Goal: Task Accomplishment & Management: Use online tool/utility

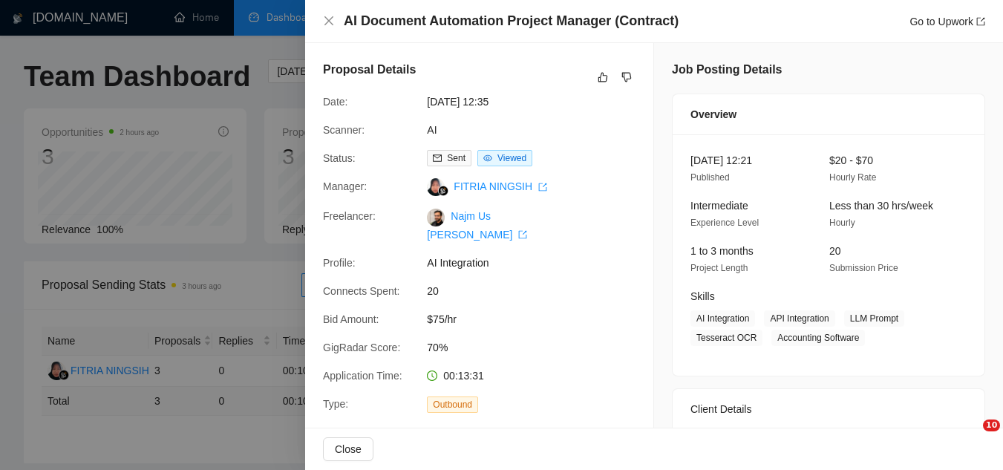
scroll to position [371, 0]
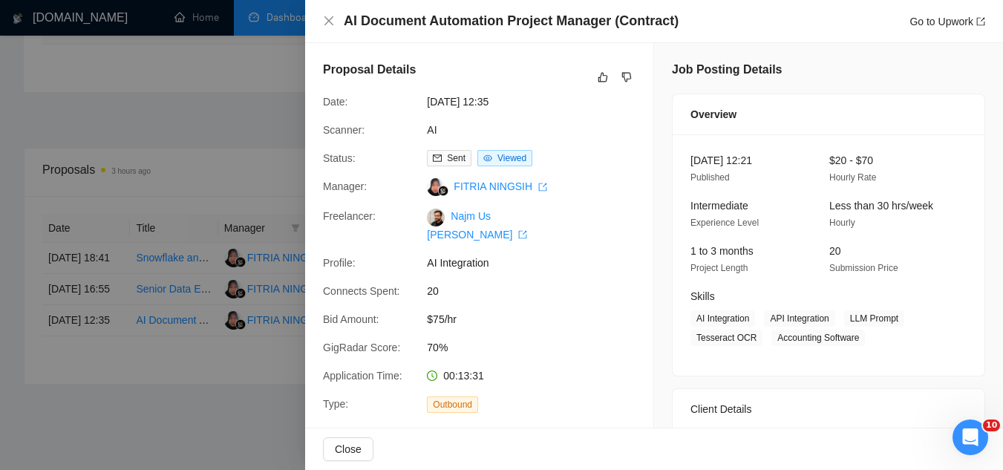
click at [223, 78] on div at bounding box center [501, 235] width 1003 height 470
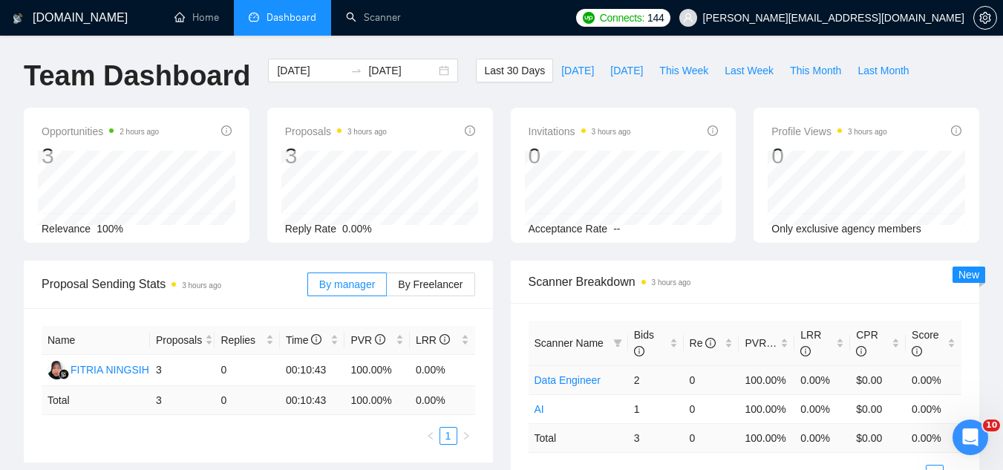
scroll to position [0, 0]
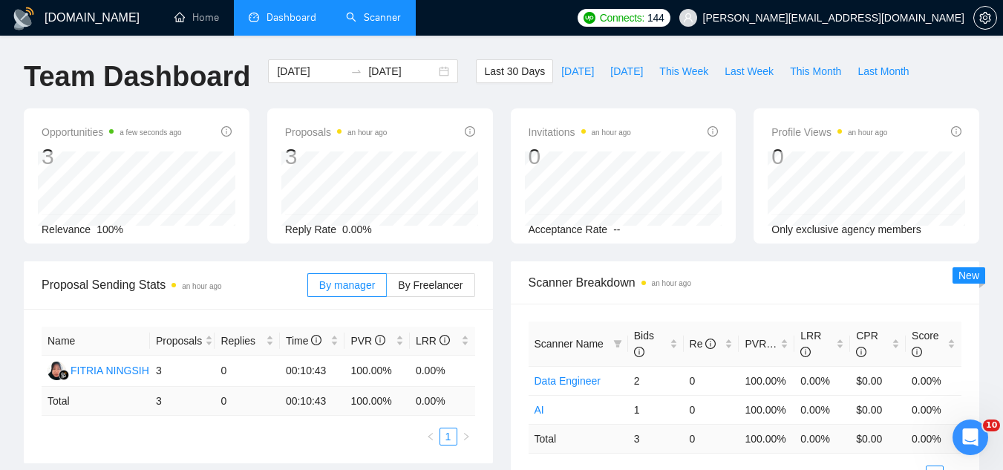
click at [372, 24] on link "Scanner" at bounding box center [373, 17] width 55 height 13
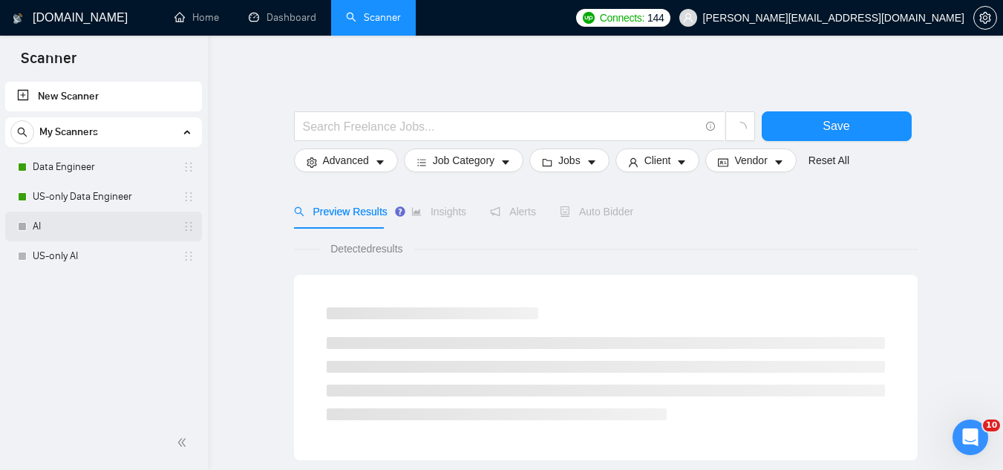
click at [83, 224] on link "AI" at bounding box center [103, 226] width 141 height 30
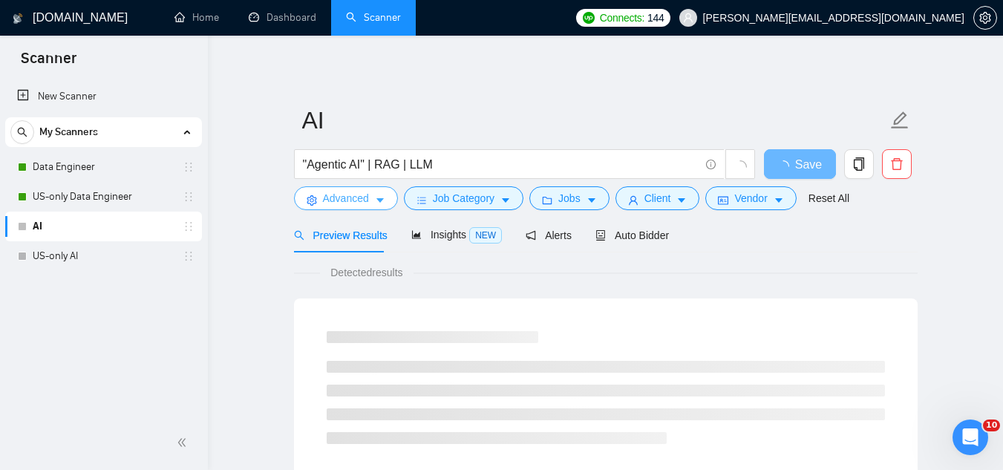
click at [338, 199] on span "Advanced" at bounding box center [346, 198] width 46 height 16
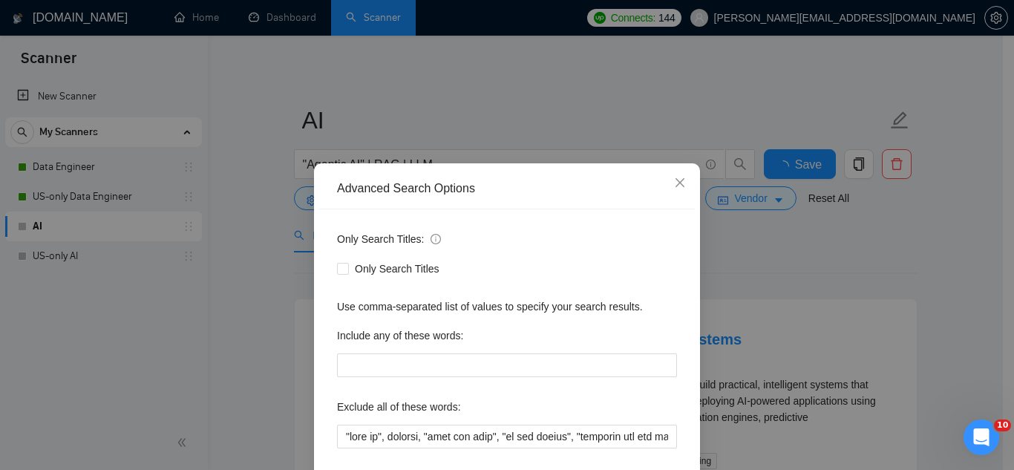
scroll to position [74, 0]
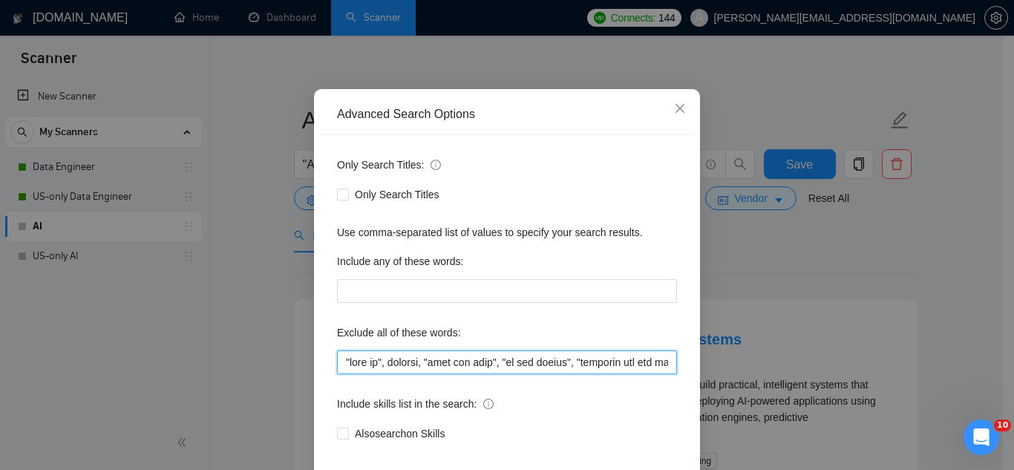
click at [647, 361] on input "text" at bounding box center [507, 362] width 340 height 24
click at [647, 360] on input "text" at bounding box center [507, 362] width 340 height 24
click at [649, 363] on input "text" at bounding box center [507, 362] width 340 height 24
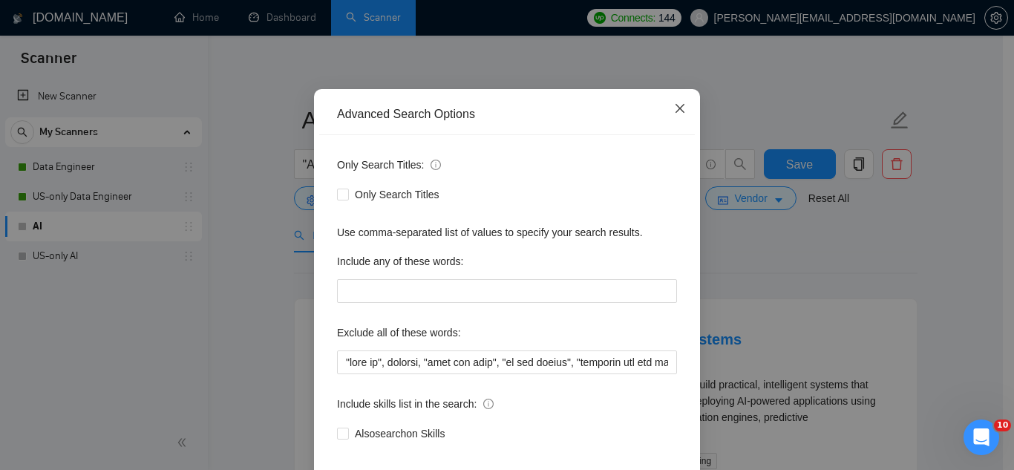
click at [675, 107] on icon "close" at bounding box center [679, 108] width 9 height 9
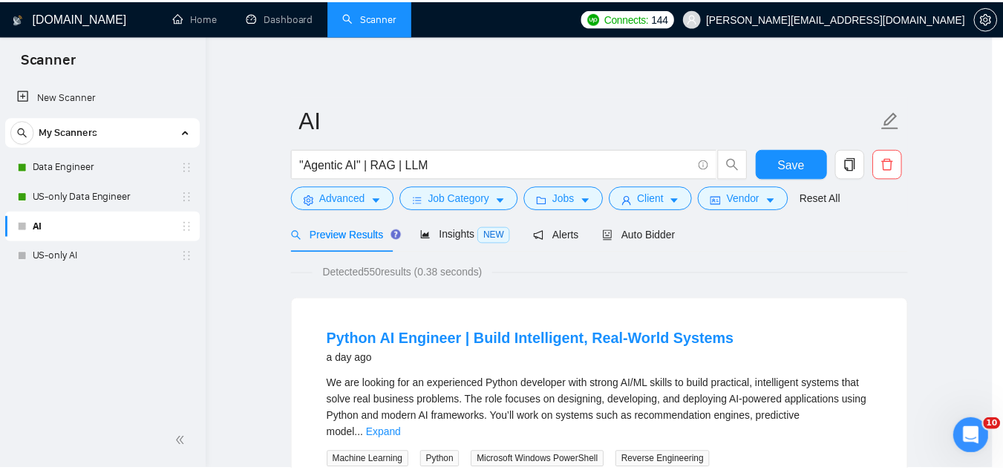
scroll to position [73, 0]
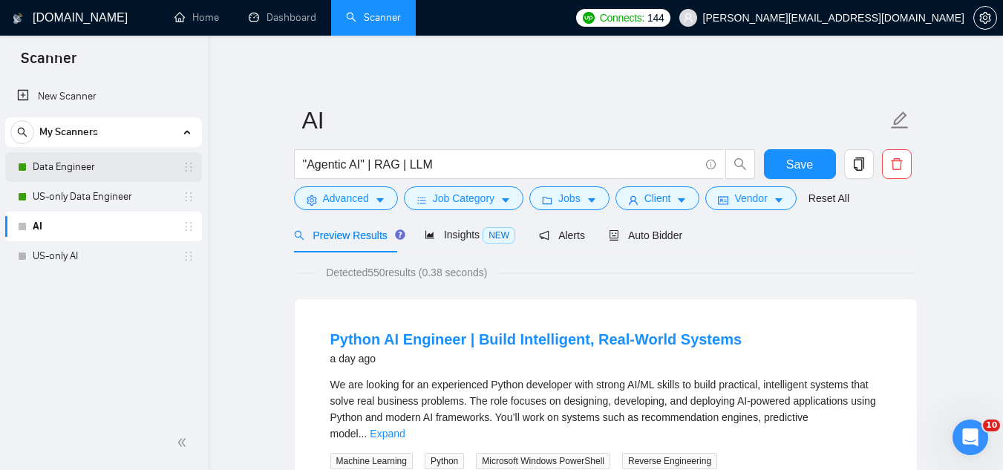
click at [122, 171] on link "Data Engineer" at bounding box center [103, 167] width 141 height 30
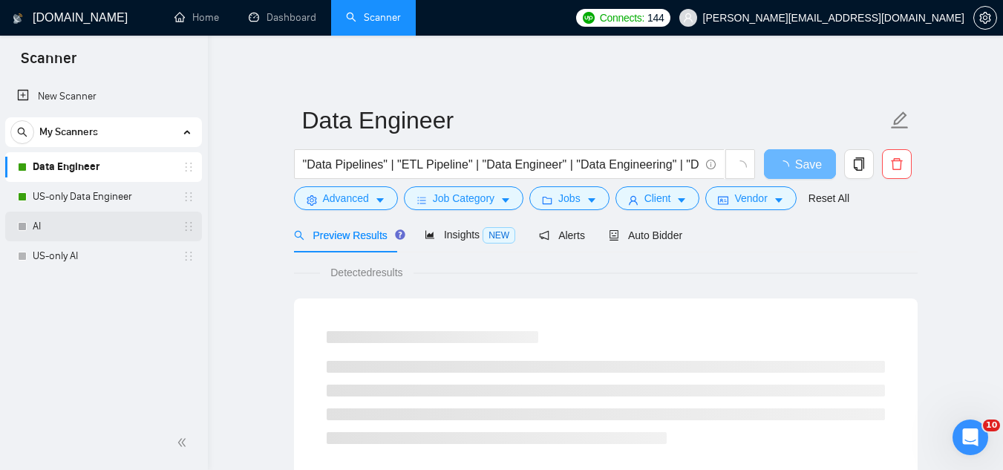
click at [110, 227] on link "AI" at bounding box center [103, 226] width 141 height 30
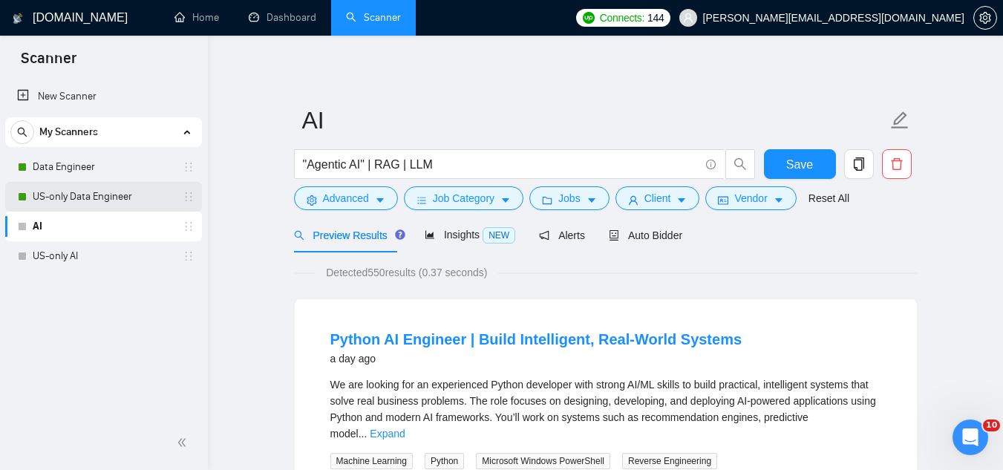
click at [114, 202] on link "US-only Data Engineer" at bounding box center [103, 197] width 141 height 30
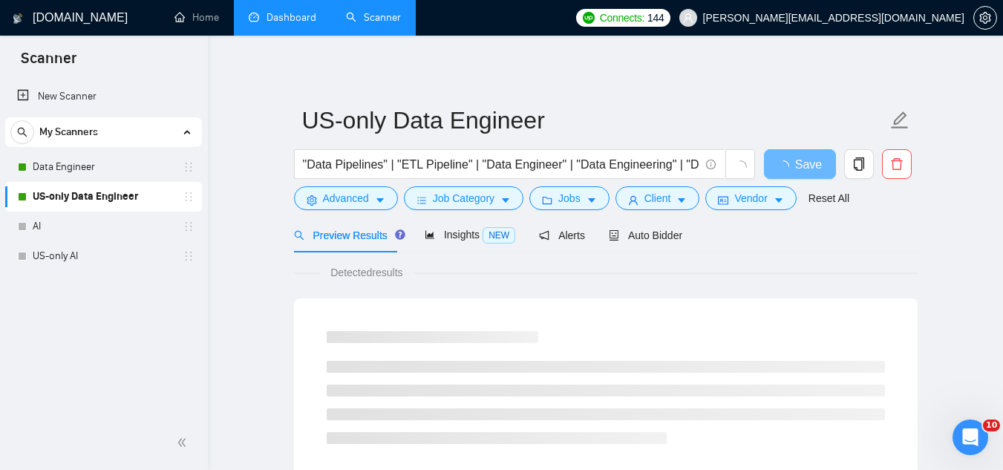
click at [272, 24] on link "Dashboard" at bounding box center [283, 17] width 68 height 13
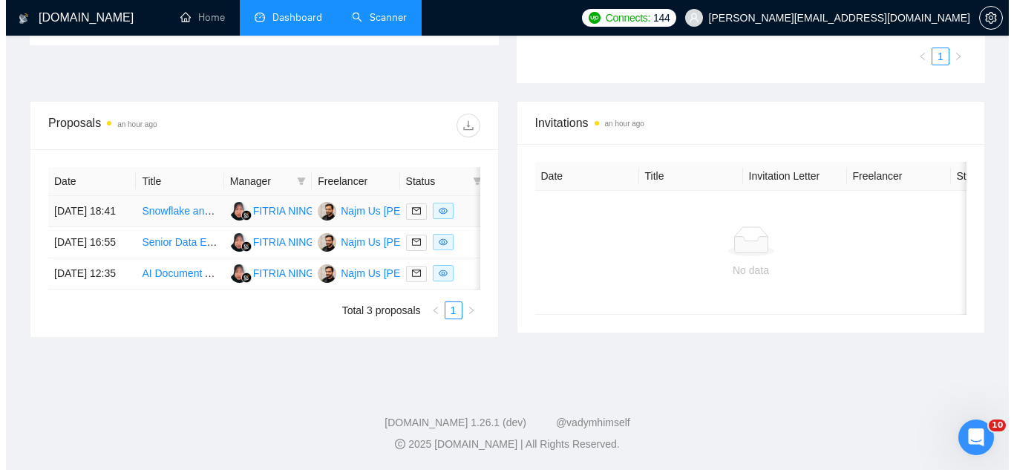
scroll to position [445, 0]
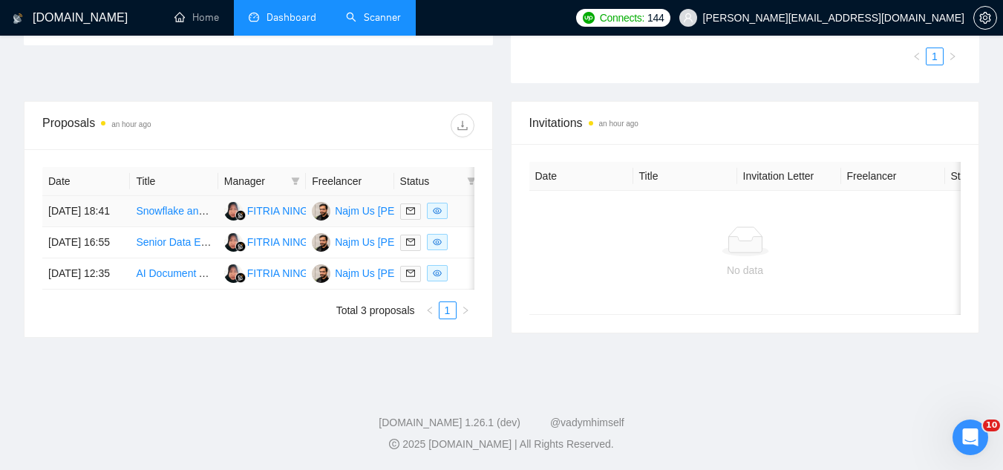
click at [180, 202] on td "Snowflake and SAS Integration Specialist" at bounding box center [174, 211] width 88 height 31
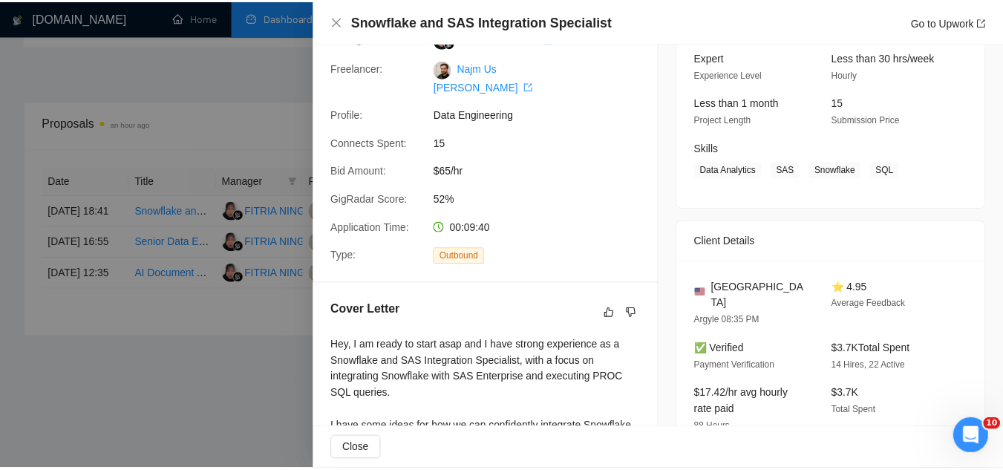
scroll to position [0, 0]
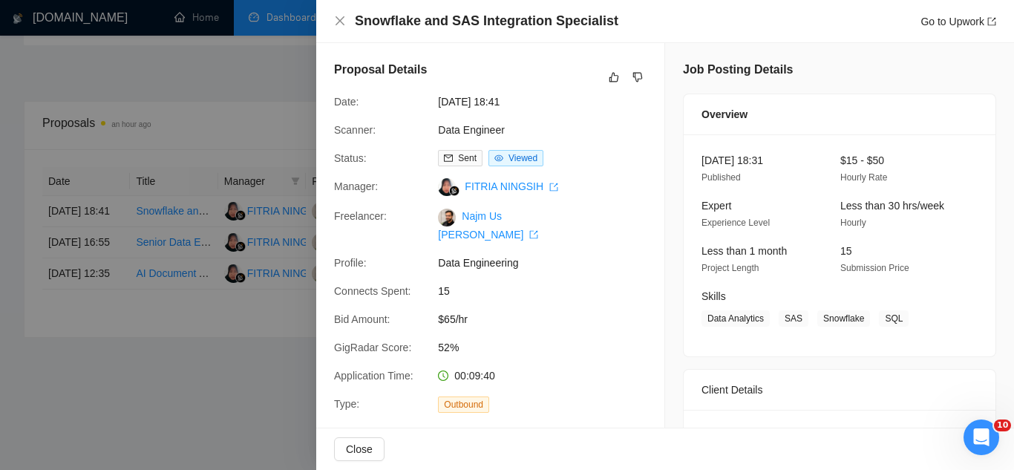
click at [234, 367] on div at bounding box center [507, 235] width 1014 height 470
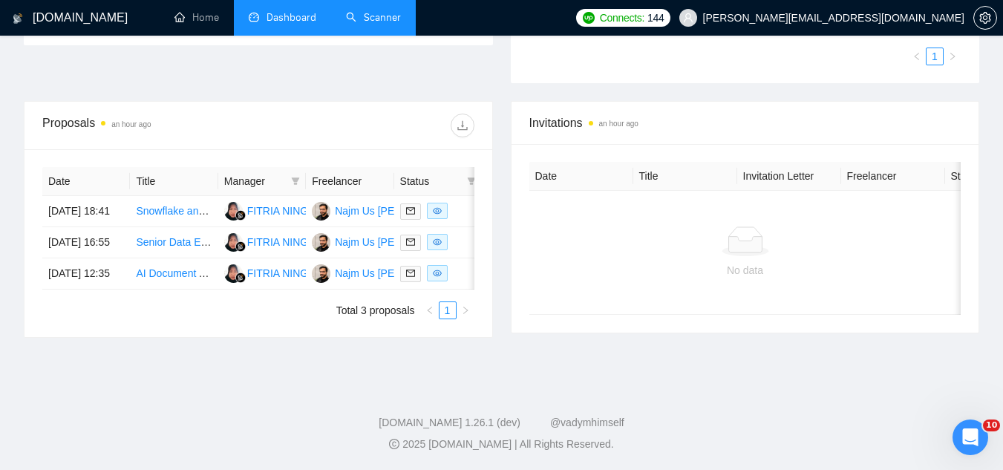
click at [371, 24] on link "Scanner" at bounding box center [373, 17] width 55 height 13
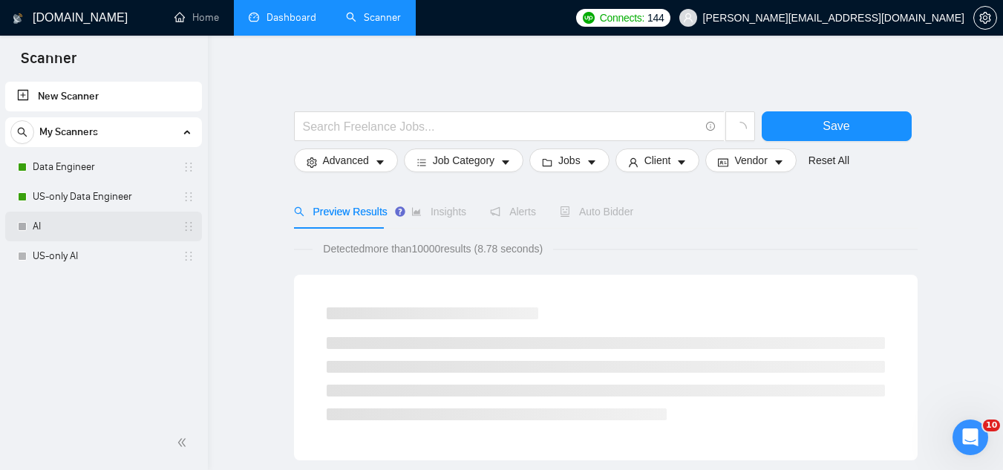
click at [102, 223] on link "AI" at bounding box center [103, 226] width 141 height 30
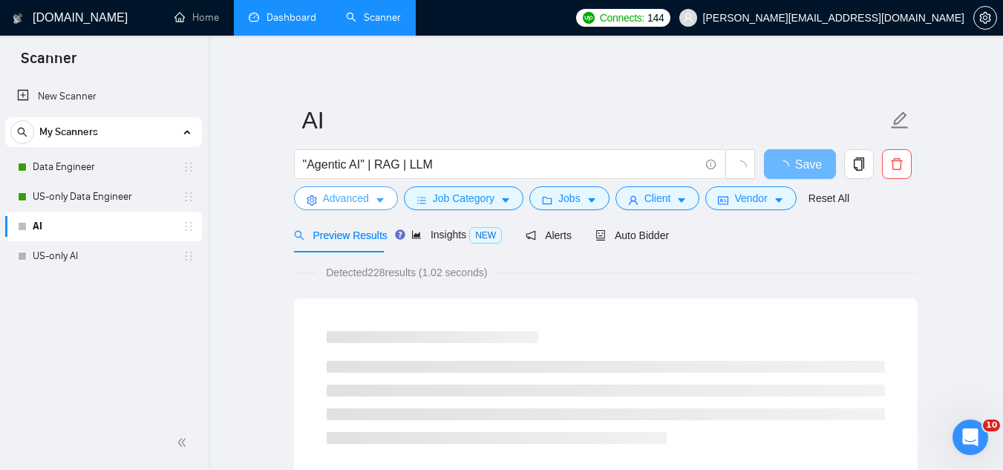
click at [344, 193] on span "Advanced" at bounding box center [346, 198] width 46 height 16
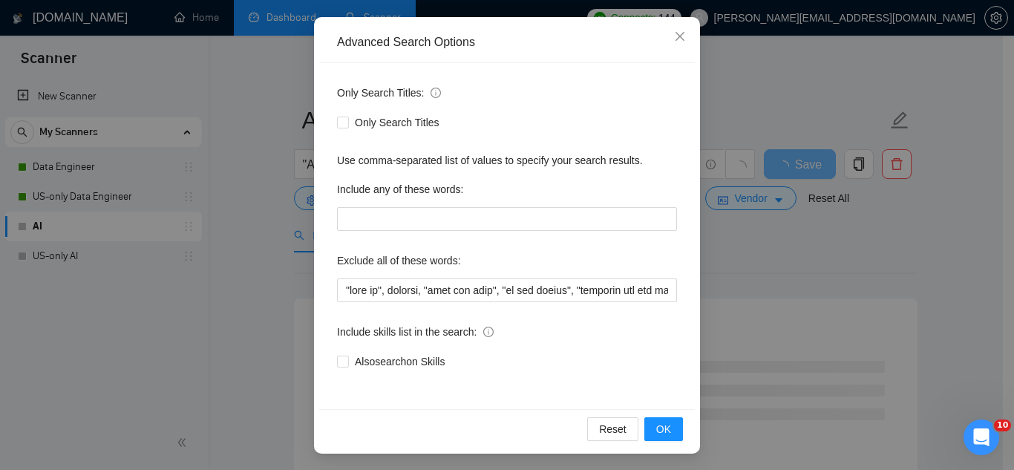
scroll to position [148, 0]
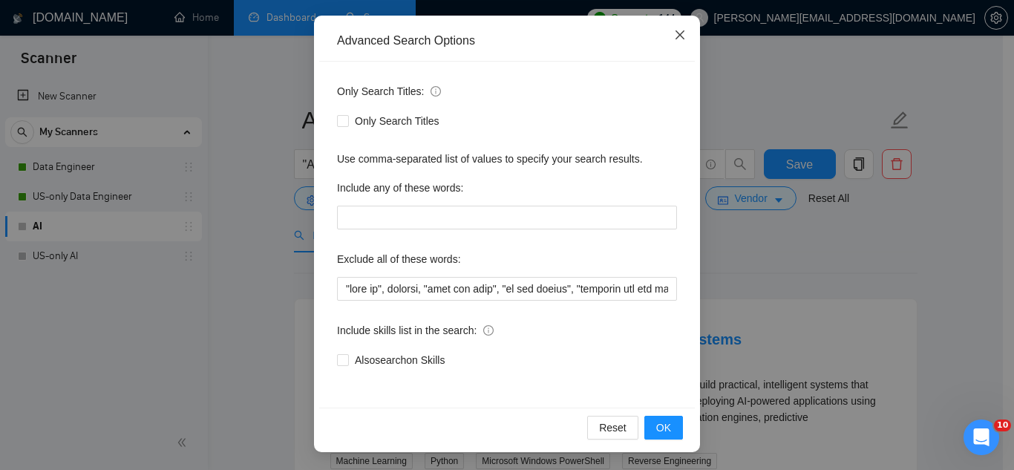
click at [674, 34] on icon "close" at bounding box center [680, 35] width 12 height 12
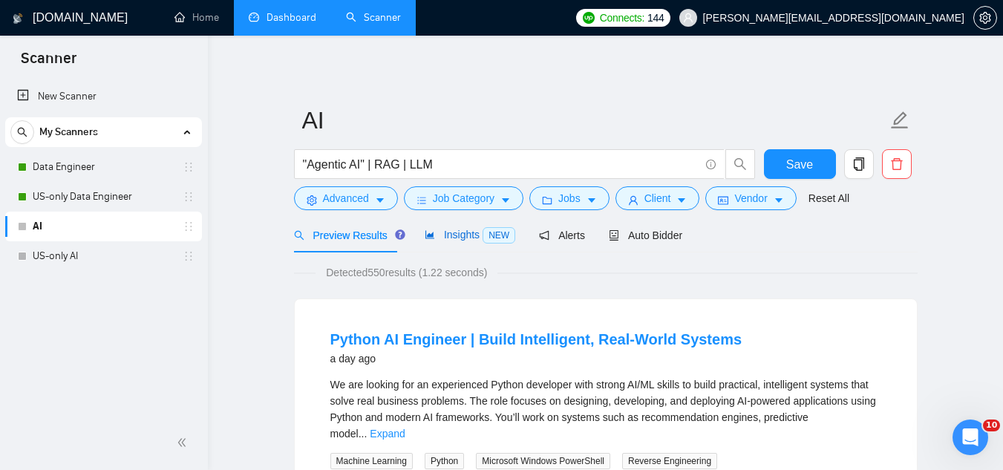
click at [439, 234] on span "Insights NEW" at bounding box center [469, 235] width 91 height 12
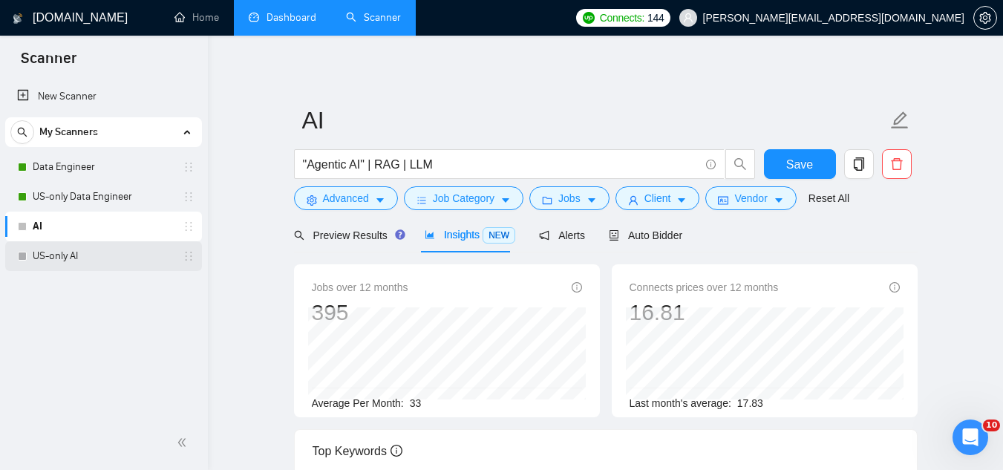
click at [79, 252] on link "US-only AI" at bounding box center [103, 256] width 141 height 30
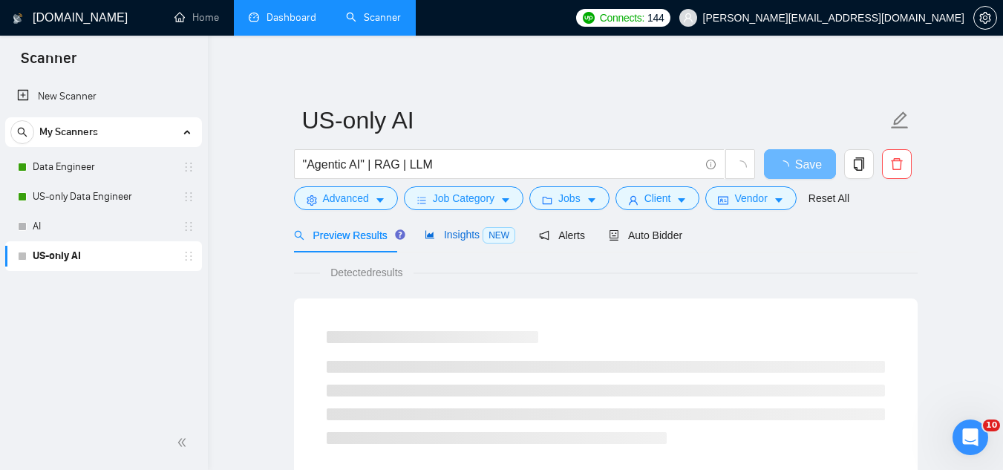
click at [449, 240] on span "Insights NEW" at bounding box center [469, 235] width 91 height 12
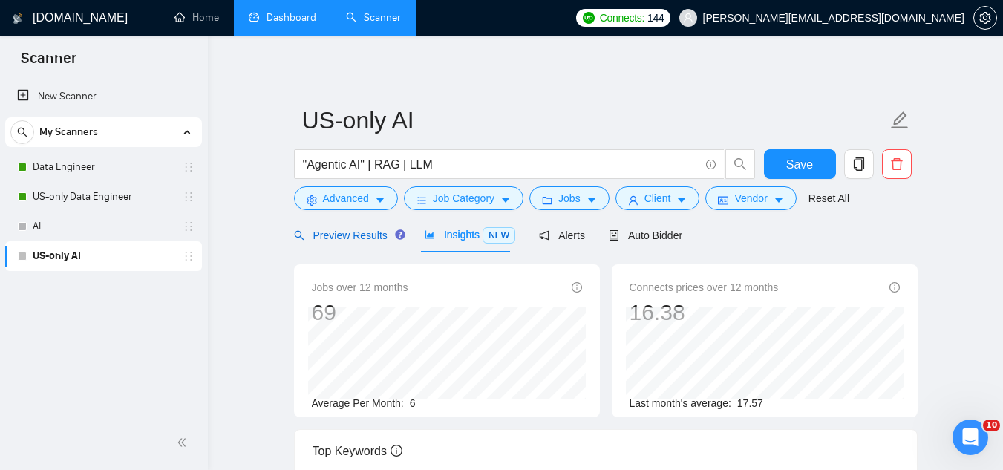
click at [357, 234] on span "Preview Results" at bounding box center [347, 235] width 107 height 12
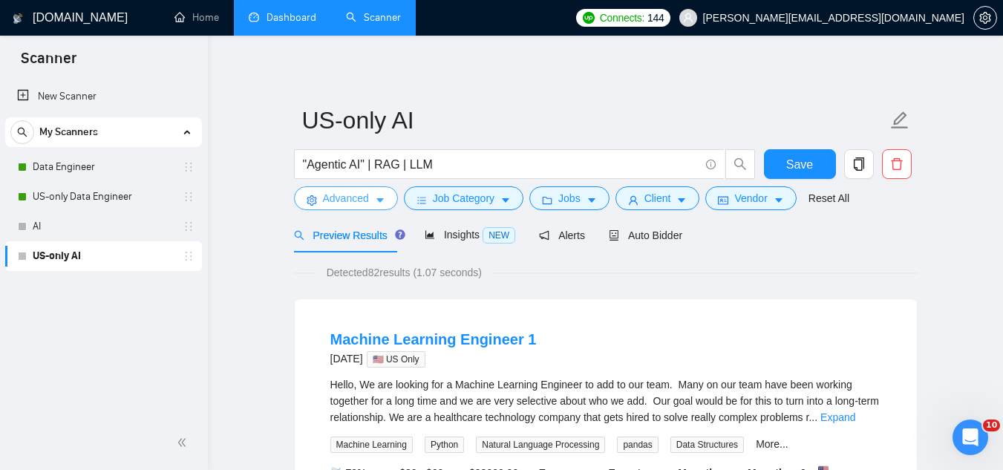
click at [335, 206] on span "Advanced" at bounding box center [346, 198] width 46 height 16
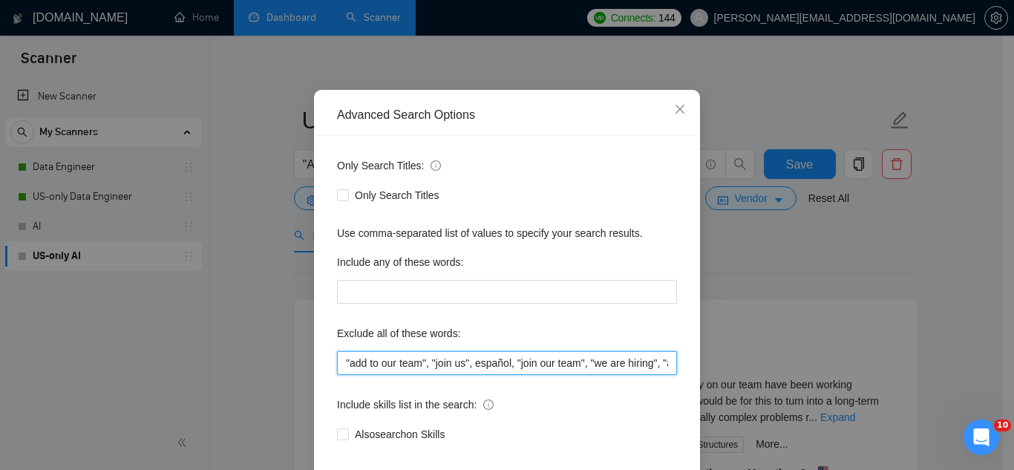
click at [436, 375] on input ""add to our team", "join us", español, "join our team", "we are hiring", "apply…" at bounding box center [507, 363] width 340 height 24
click at [438, 375] on input ""add to our team", "join us", español, "join our team", "we are hiring", "apply…" at bounding box center [507, 363] width 340 height 24
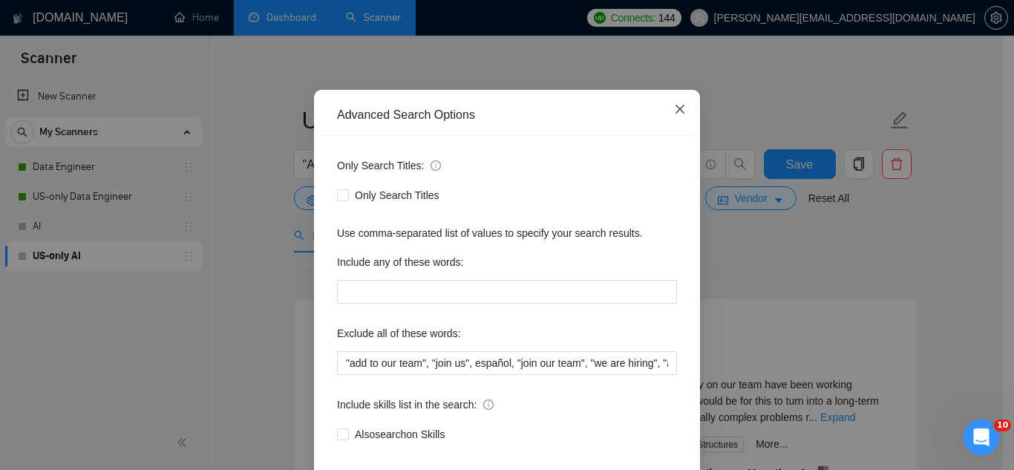
click at [678, 115] on icon "close" at bounding box center [680, 109] width 12 height 12
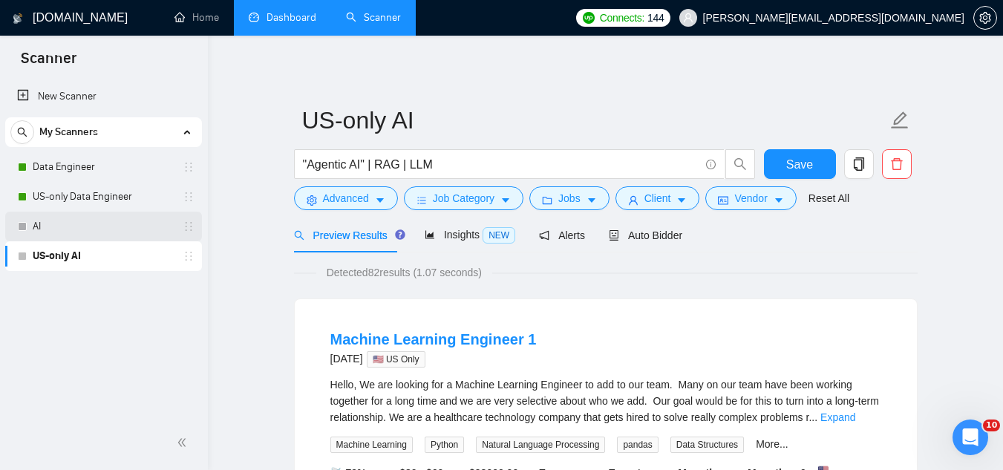
click at [91, 229] on link "AI" at bounding box center [103, 226] width 141 height 30
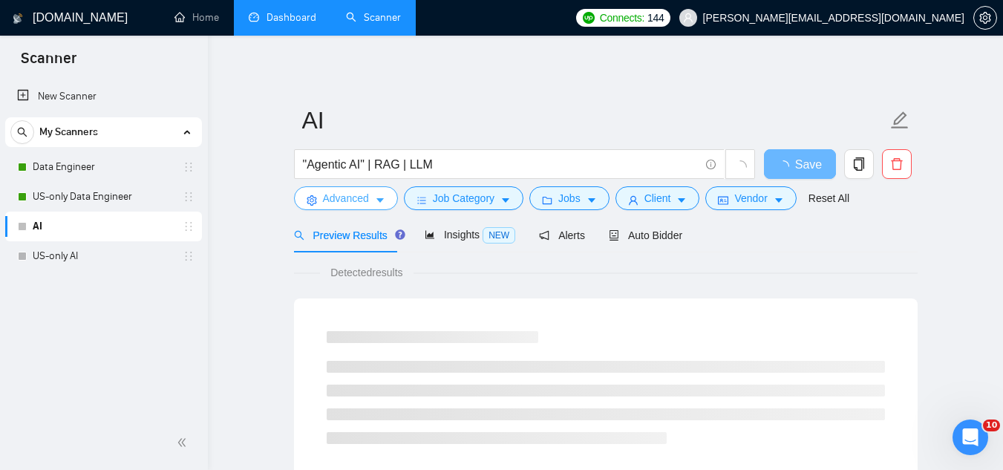
click at [338, 198] on span "Advanced" at bounding box center [346, 198] width 46 height 16
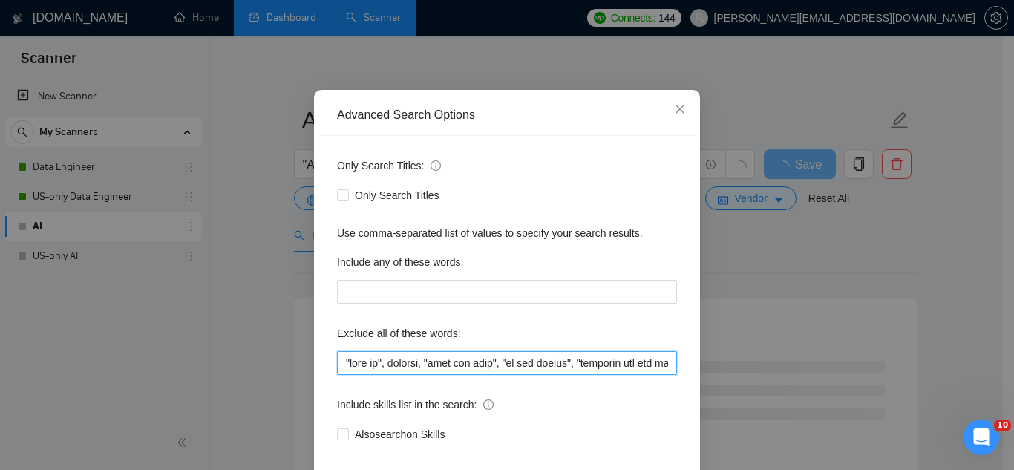
click at [393, 375] on input "text" at bounding box center [507, 363] width 340 height 24
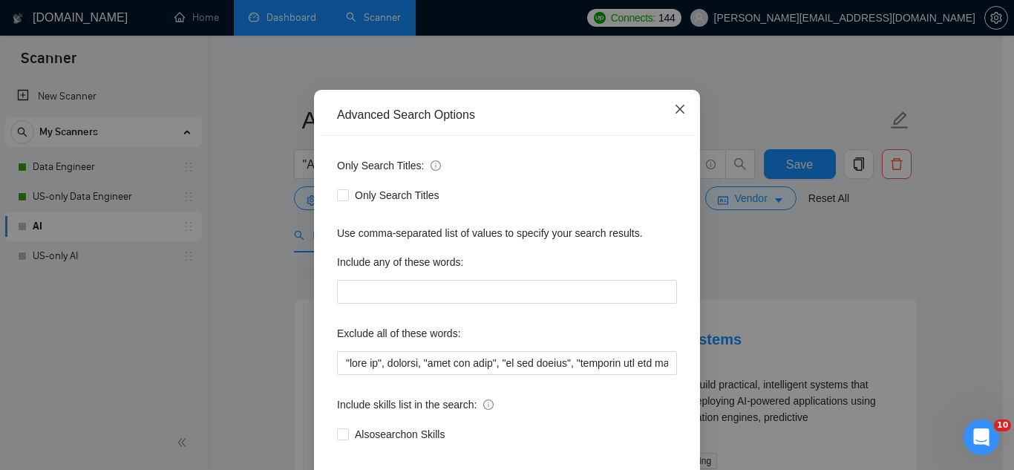
click at [674, 115] on icon "close" at bounding box center [680, 109] width 12 height 12
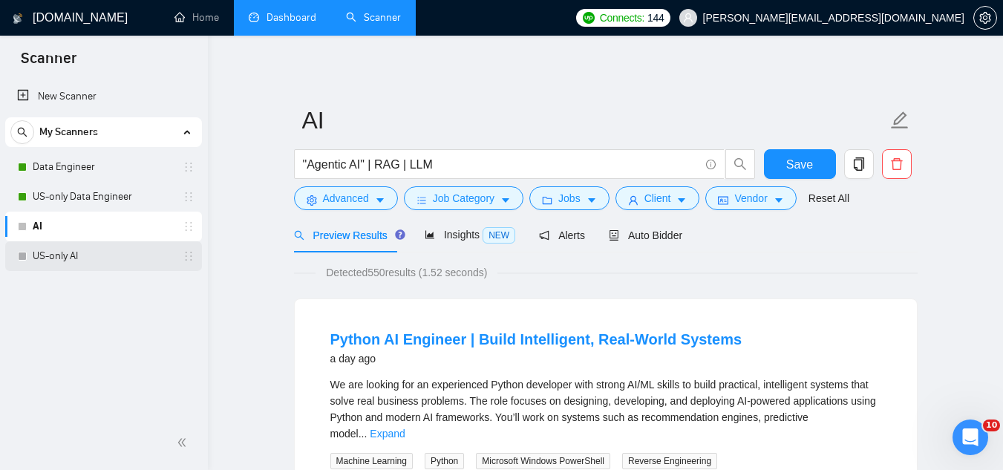
click at [62, 260] on link "US-only AI" at bounding box center [103, 256] width 141 height 30
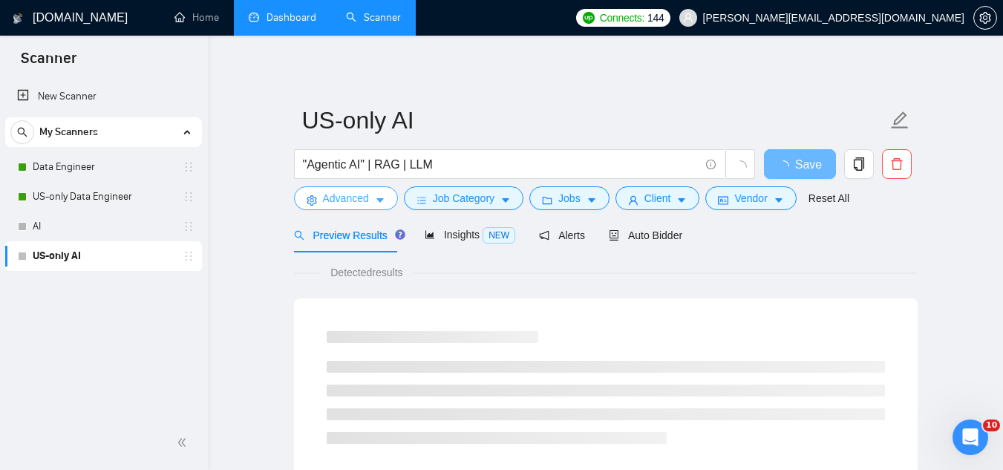
click at [338, 198] on span "Advanced" at bounding box center [346, 198] width 46 height 16
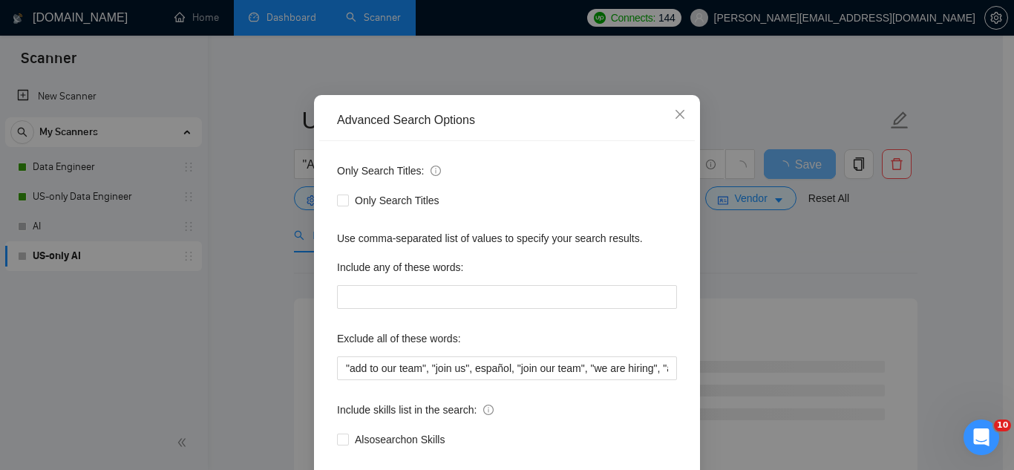
scroll to position [148, 0]
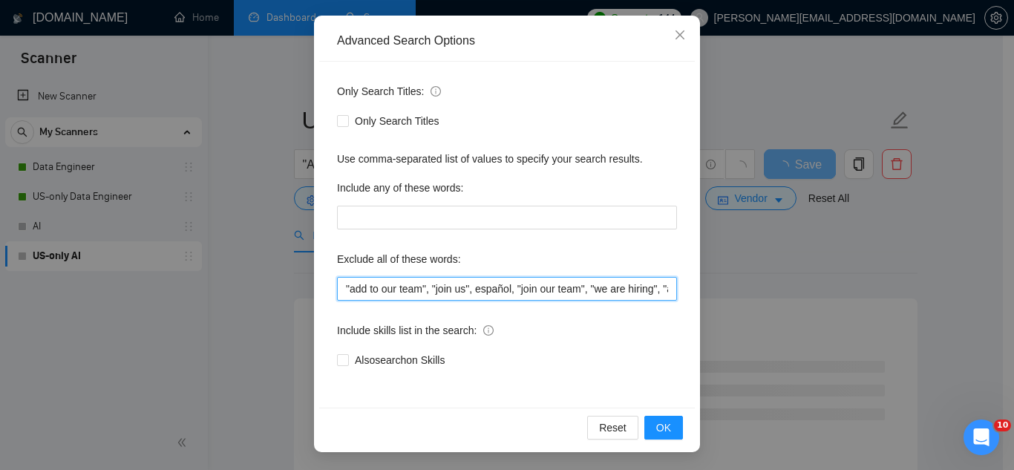
click at [337, 292] on input ""add to our team", "join us", español, "join our team", "we are hiring", "apply…" at bounding box center [507, 289] width 340 height 24
paste input "OCR, "teach me", "teach and document", " Semantic Kernel", "parameter models", …"
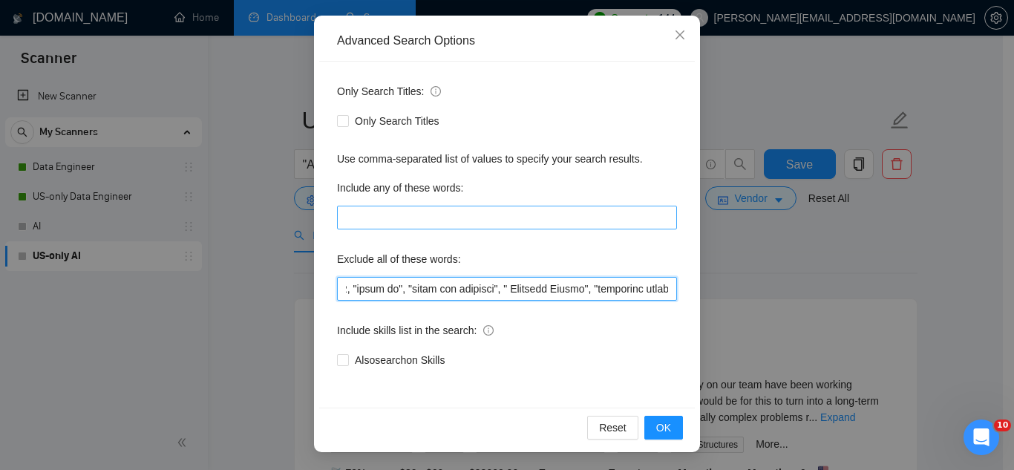
scroll to position [0, 0]
type input "LOR, "ipsum do", "sitam con adipisci", " Elitsedd Eiusmo", "temporinc utlabo", …"
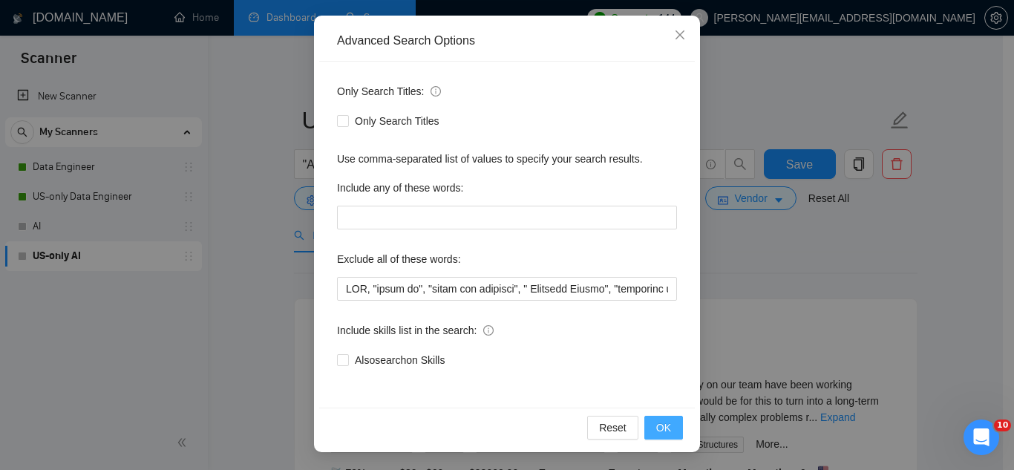
click at [665, 434] on span "OK" at bounding box center [663, 427] width 15 height 16
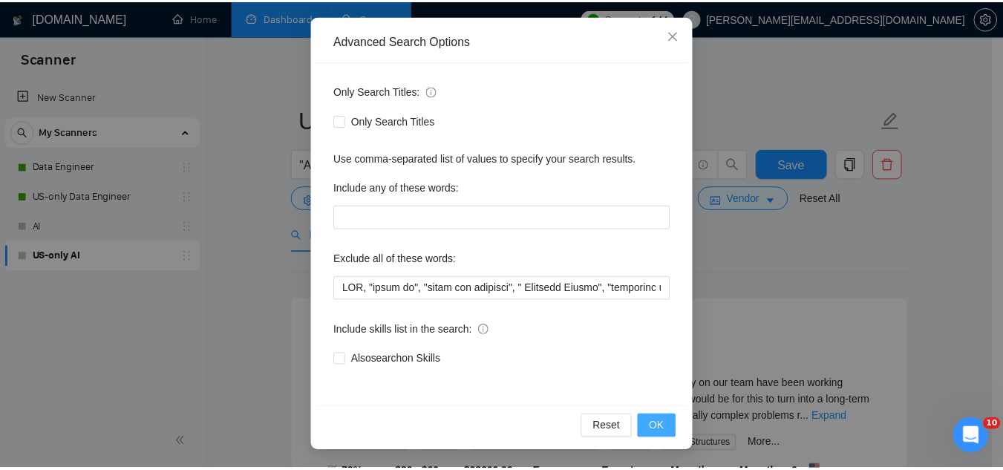
scroll to position [73, 0]
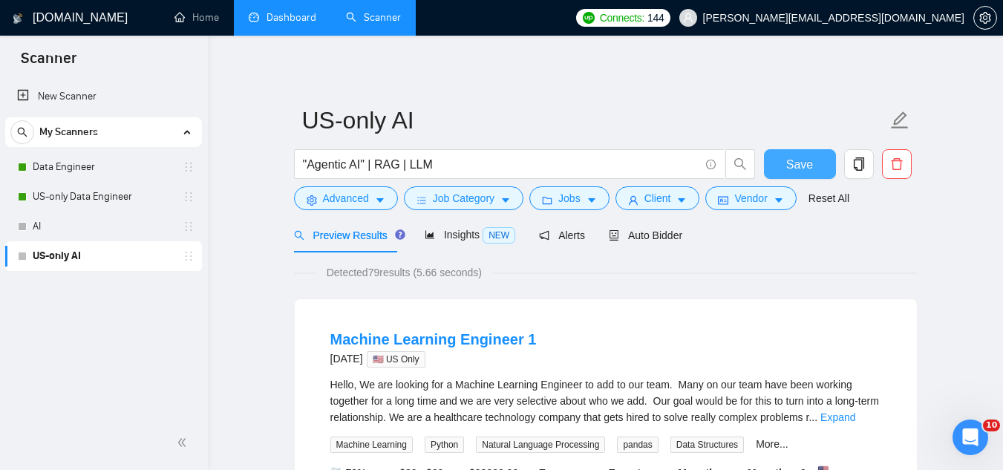
click at [782, 168] on button "Save" at bounding box center [800, 164] width 72 height 30
click at [773, 157] on button "Save" at bounding box center [800, 164] width 72 height 30
click at [120, 170] on link "Data Engineer" at bounding box center [103, 167] width 141 height 30
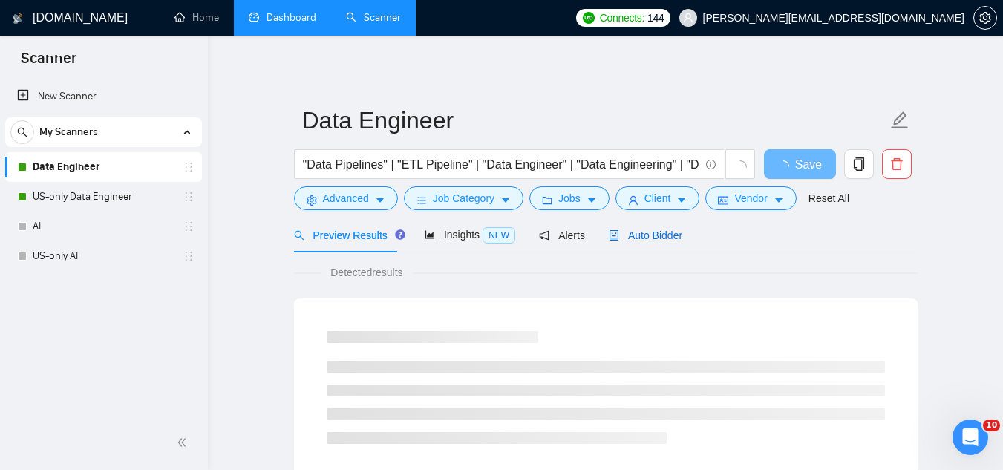
click at [637, 240] on span "Auto Bidder" at bounding box center [645, 235] width 73 height 12
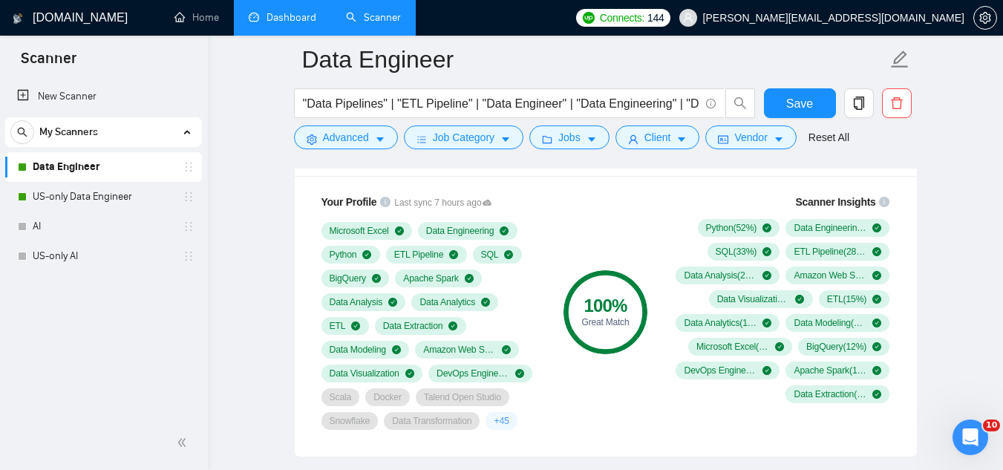
scroll to position [965, 0]
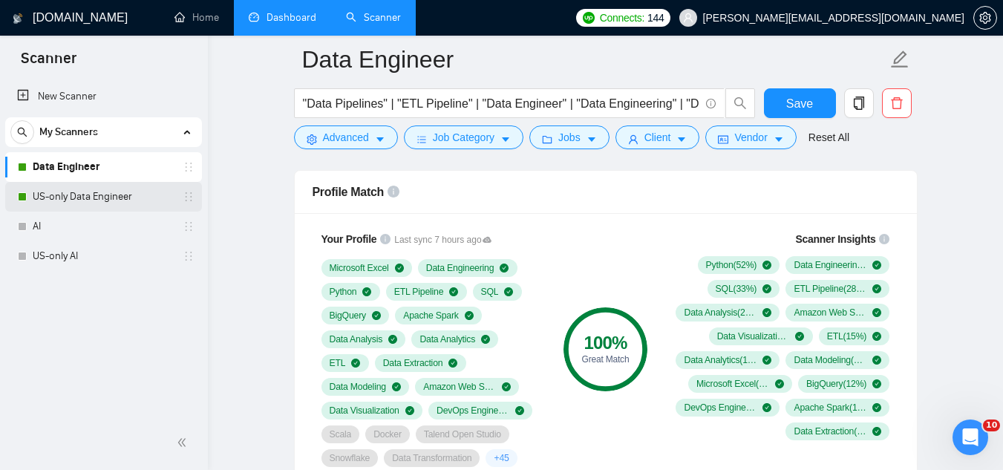
click at [122, 204] on link "US-only Data Engineer" at bounding box center [103, 197] width 141 height 30
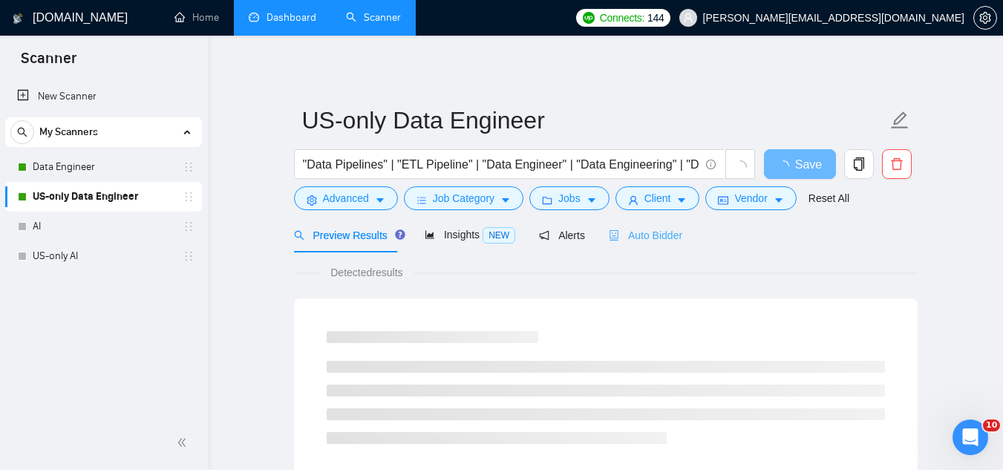
click at [655, 245] on div "Auto Bidder" at bounding box center [645, 234] width 73 height 35
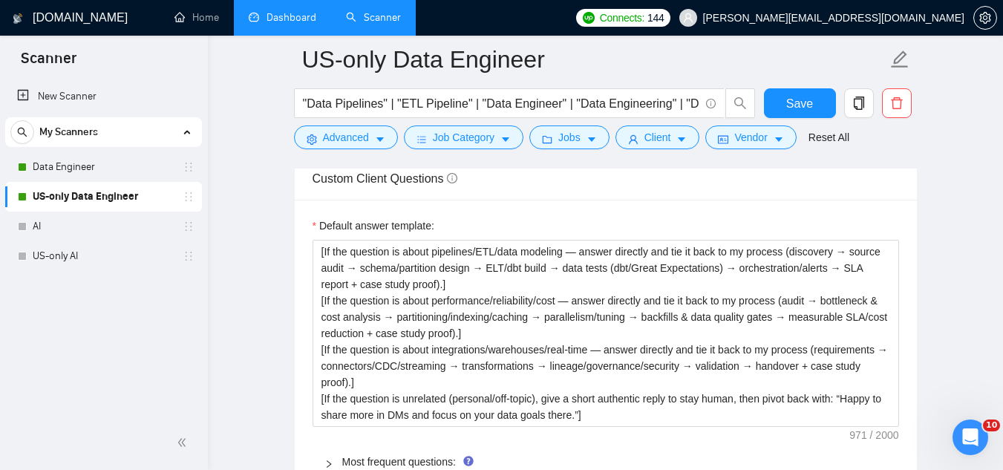
scroll to position [2226, 0]
